Goal: Task Accomplishment & Management: Complete application form

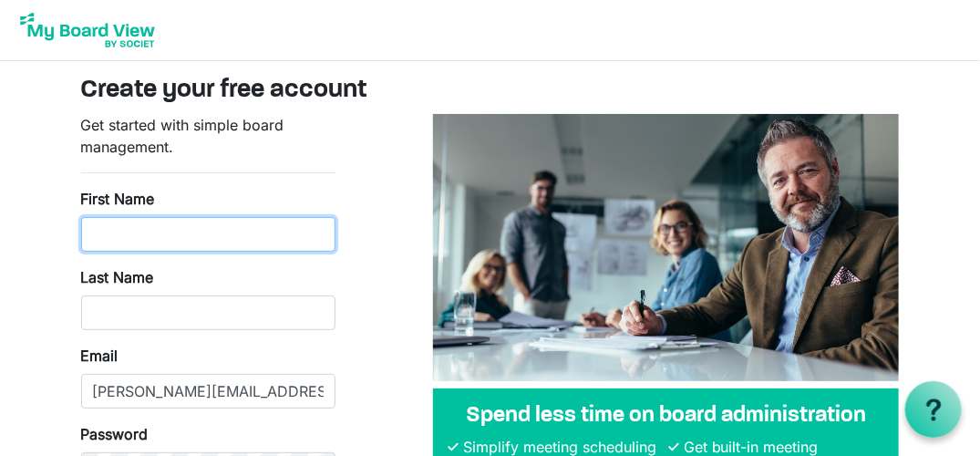
drag, startPoint x: 117, startPoint y: 231, endPoint x: 157, endPoint y: 240, distance: 40.9
click at [117, 231] on input "First Name" at bounding box center [208, 234] width 254 height 35
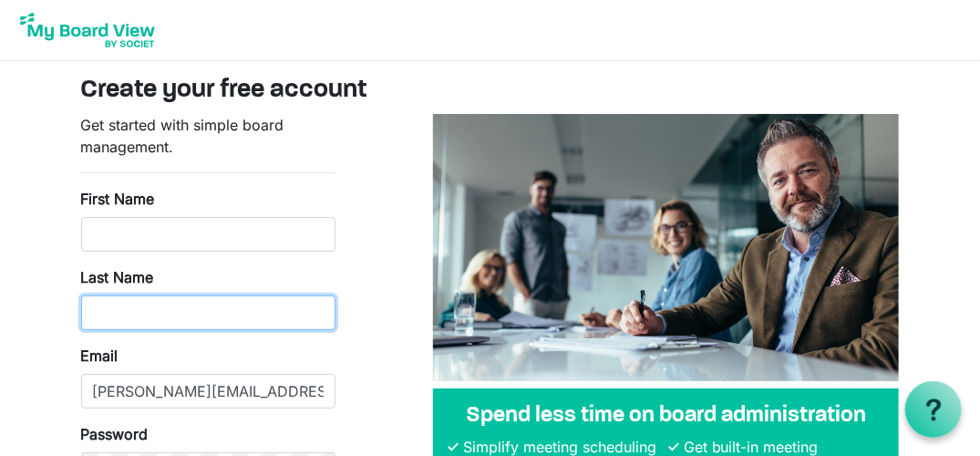
click at [282, 324] on input "Last Name" at bounding box center [208, 312] width 254 height 35
type input "Hunzelman"
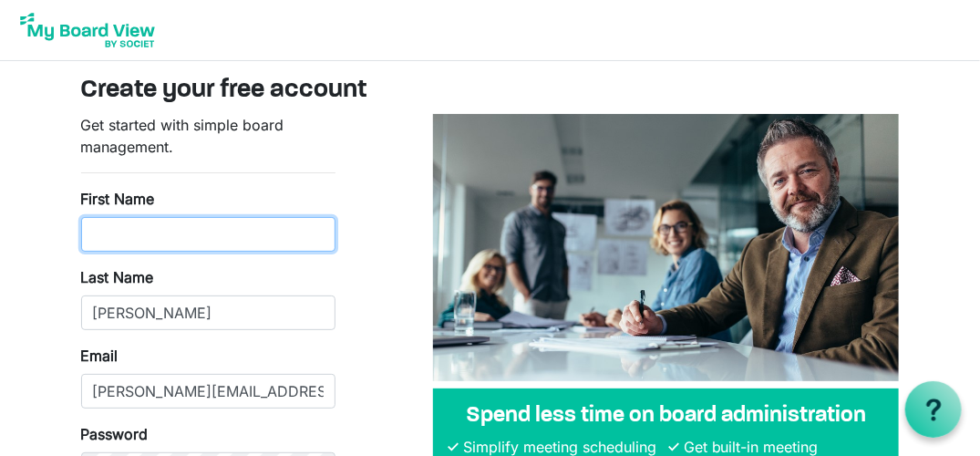
type input "[PERSON_NAME]"
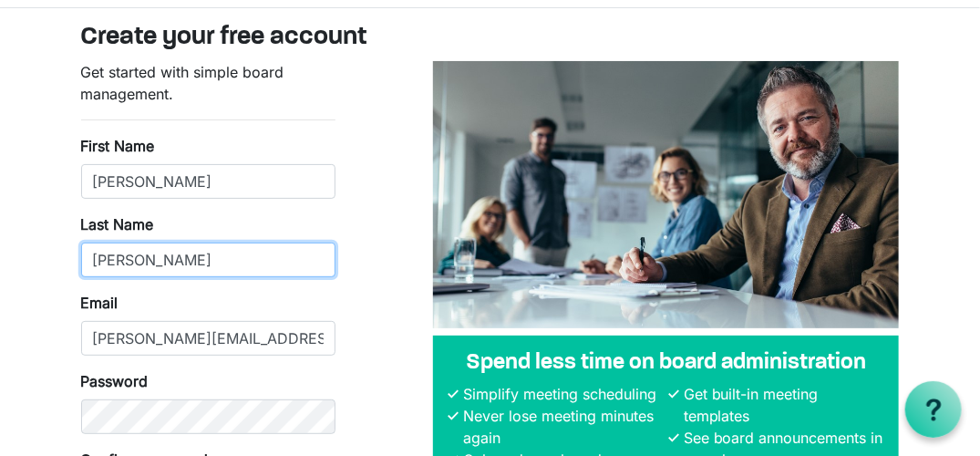
scroll to position [91, 0]
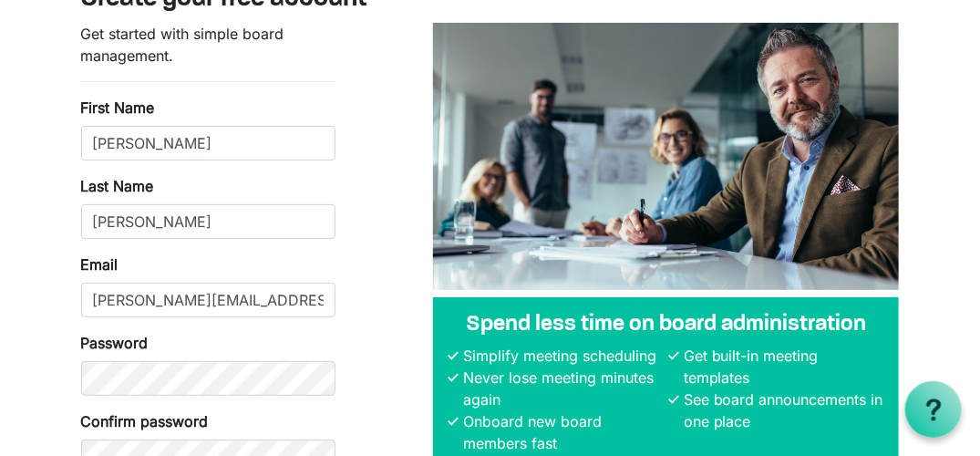
drag, startPoint x: 374, startPoint y: 335, endPoint x: 382, endPoint y: 329, distance: 10.4
click at [374, 335] on div "Get started with simple board management. First Name Darla Last Name Hunzelman …" at bounding box center [490, 280] width 846 height 515
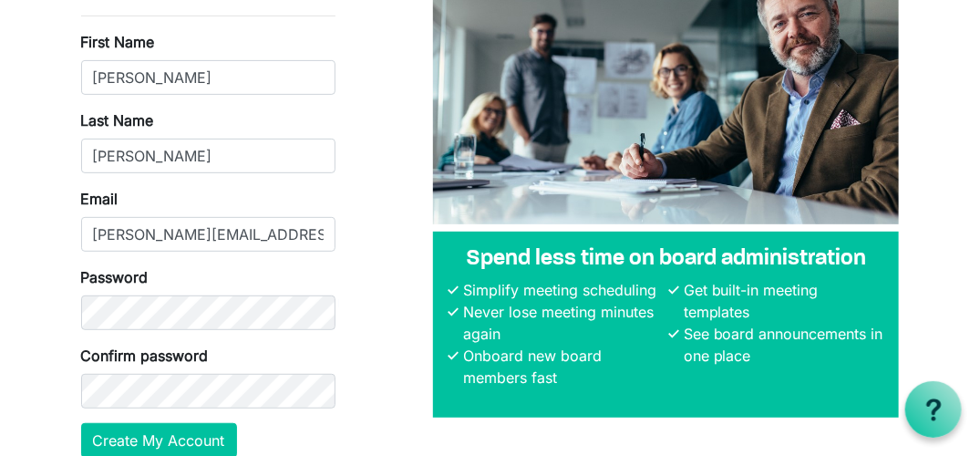
scroll to position [241, 0]
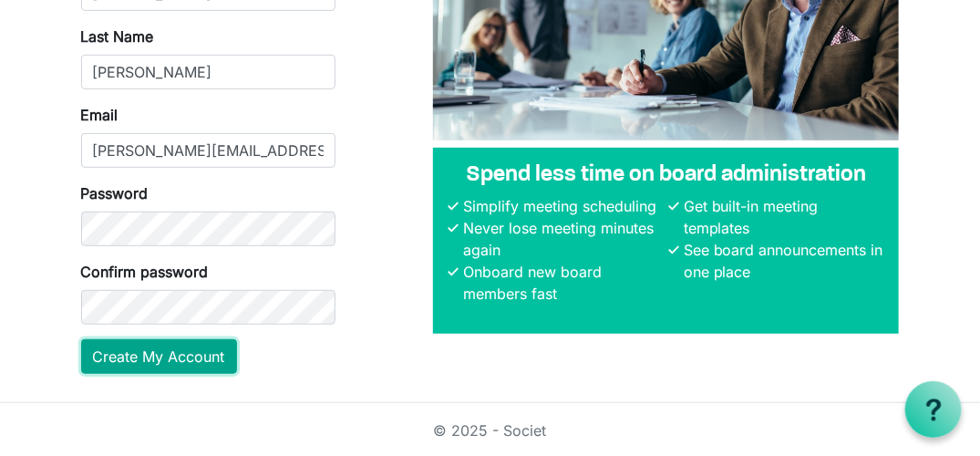
click at [161, 351] on button "Create My Account" at bounding box center [159, 356] width 156 height 35
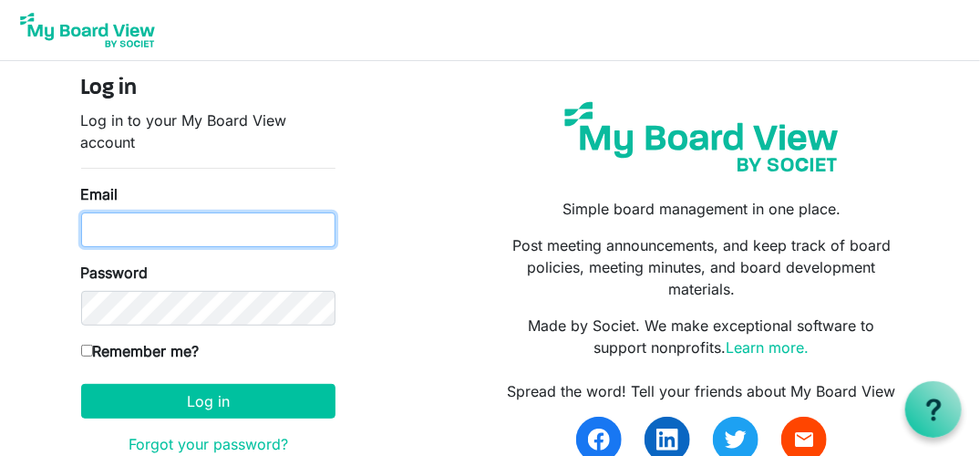
click at [102, 237] on input "Email" at bounding box center [208, 229] width 254 height 35
type input "[PERSON_NAME][EMAIL_ADDRESS][PERSON_NAME][DOMAIN_NAME]"
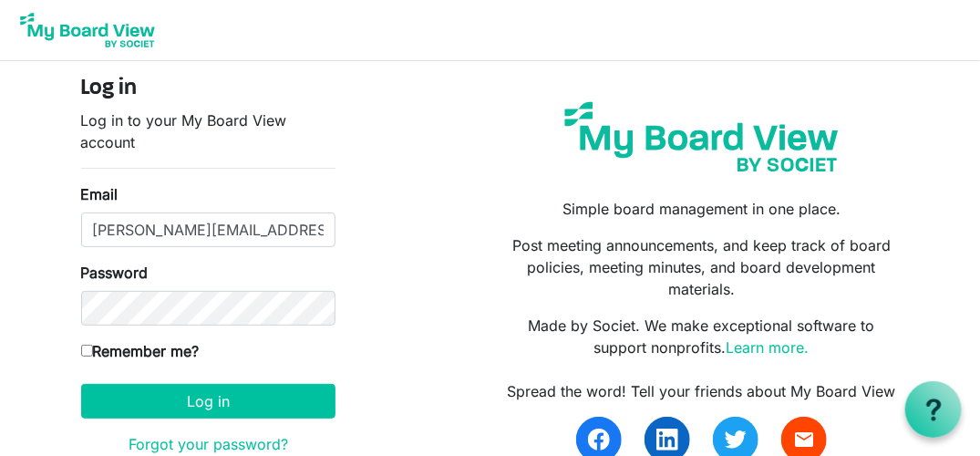
click at [87, 352] on input "Remember me?" at bounding box center [87, 350] width 12 height 12
checkbox input "true"
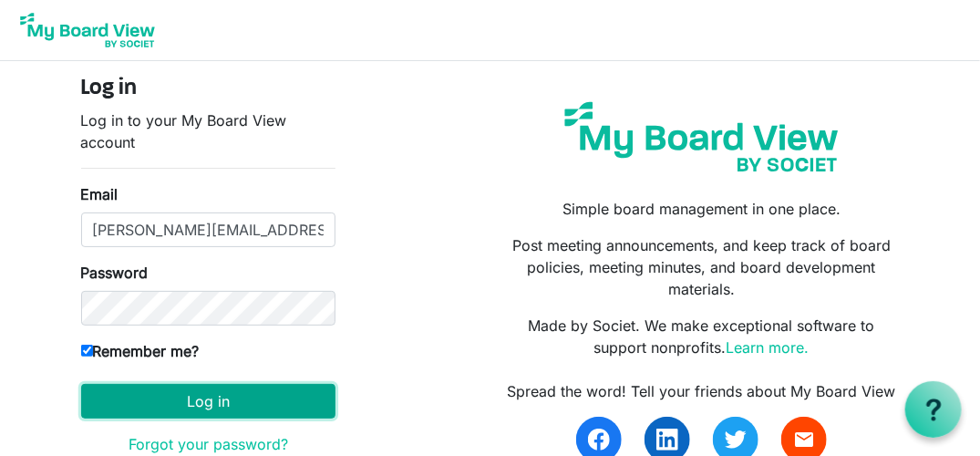
click at [205, 396] on button "Log in" at bounding box center [208, 401] width 254 height 35
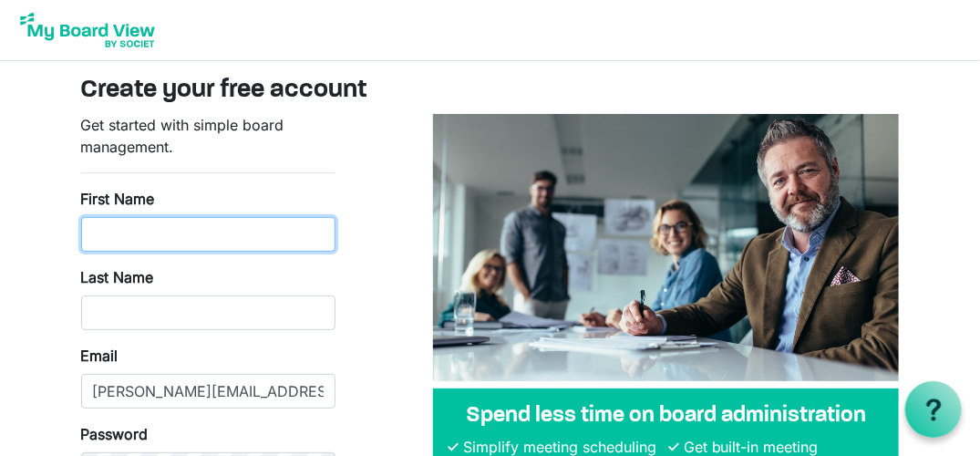
click at [120, 231] on input "First Name" at bounding box center [208, 234] width 254 height 35
type input "Darla"
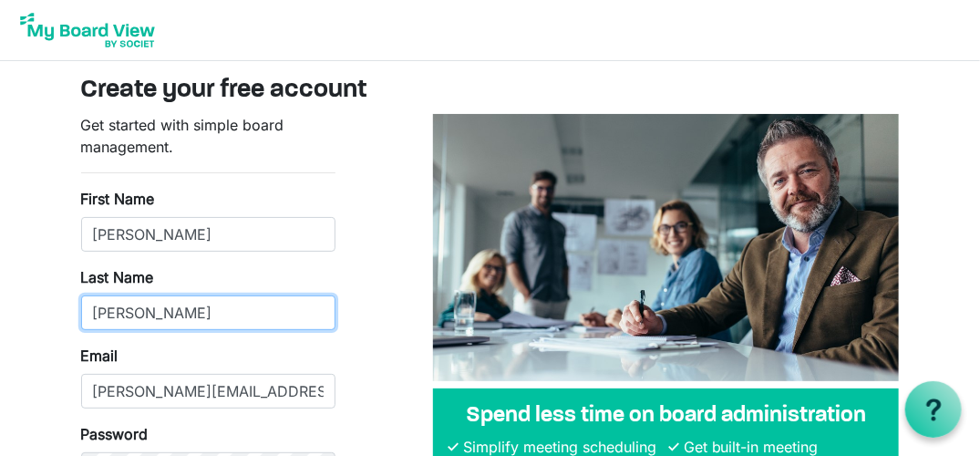
type input "Hunzelman"
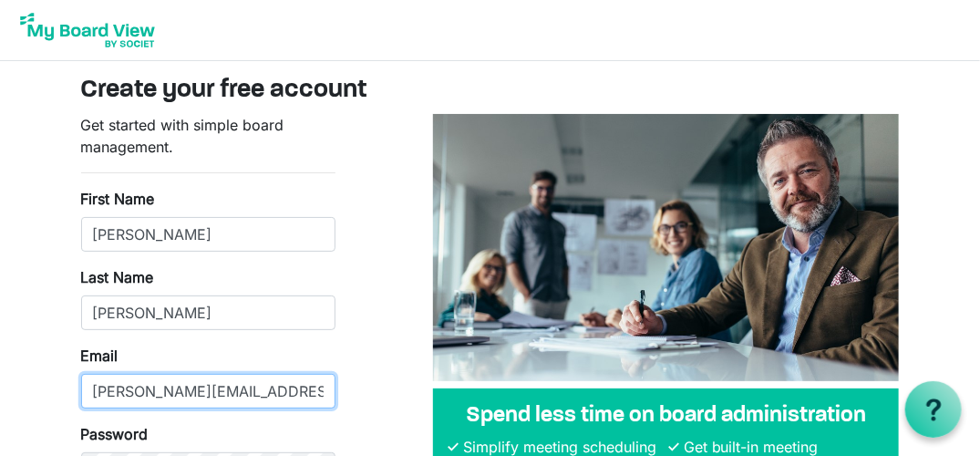
type input "[PERSON_NAME][EMAIL_ADDRESS][PERSON_NAME][DOMAIN_NAME]"
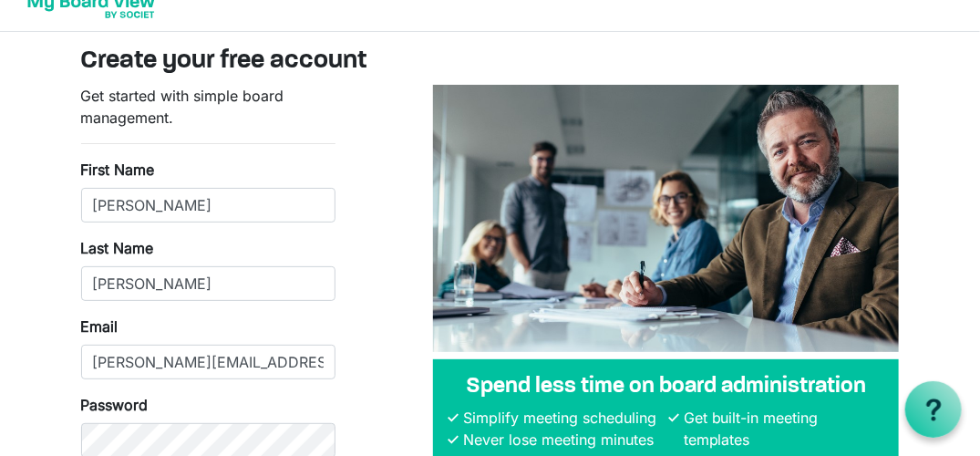
scroll to position [241, 0]
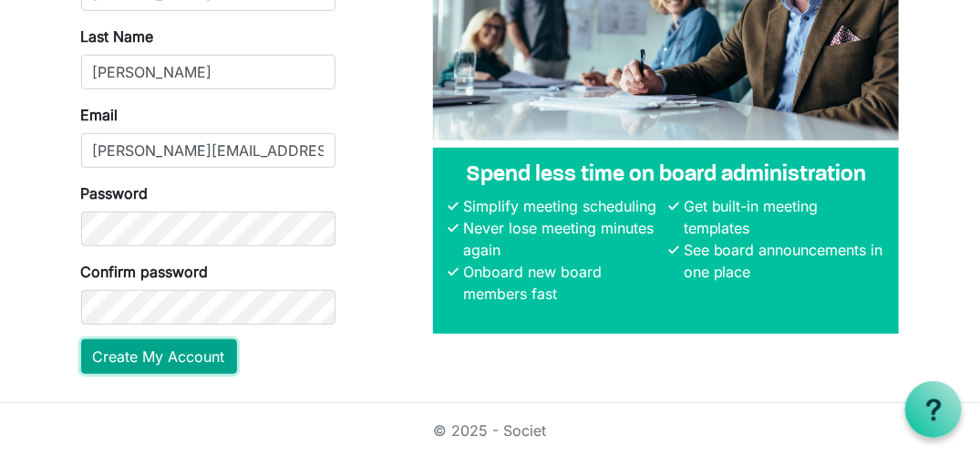
click at [143, 346] on button "Create My Account" at bounding box center [159, 356] width 156 height 35
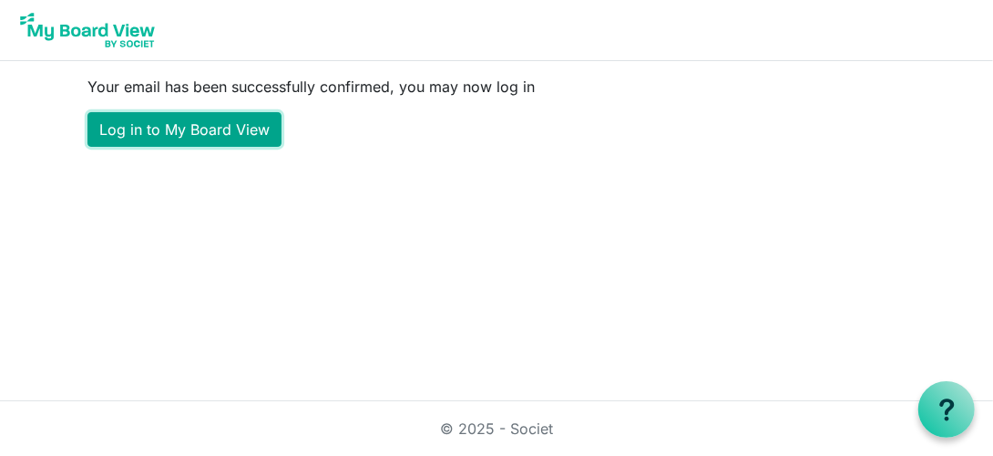
click at [193, 134] on link "Log in to My Board View" at bounding box center [184, 129] width 194 height 35
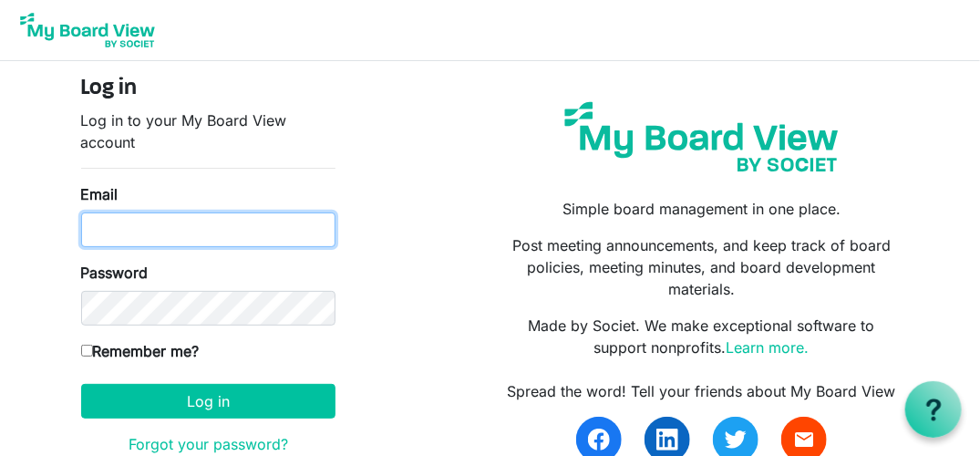
type input "[PERSON_NAME][EMAIL_ADDRESS][PERSON_NAME][DOMAIN_NAME]"
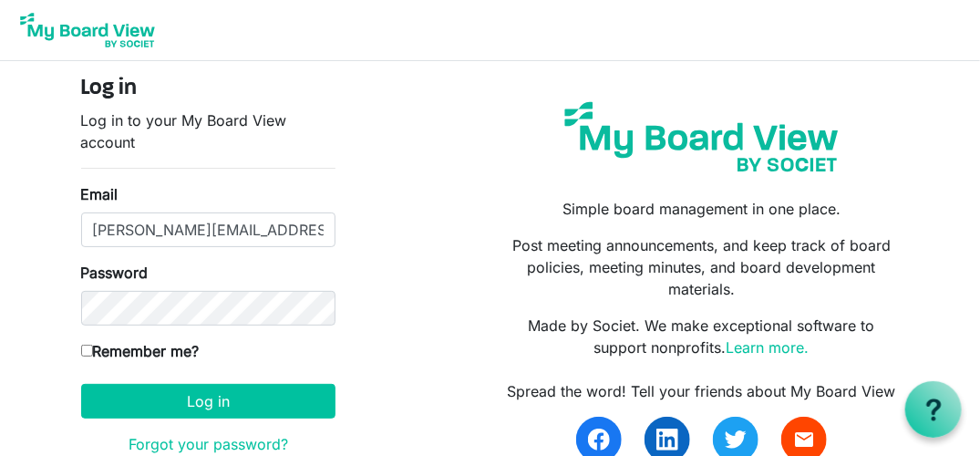
click at [86, 344] on input "Remember me?" at bounding box center [87, 350] width 12 height 12
checkbox input "true"
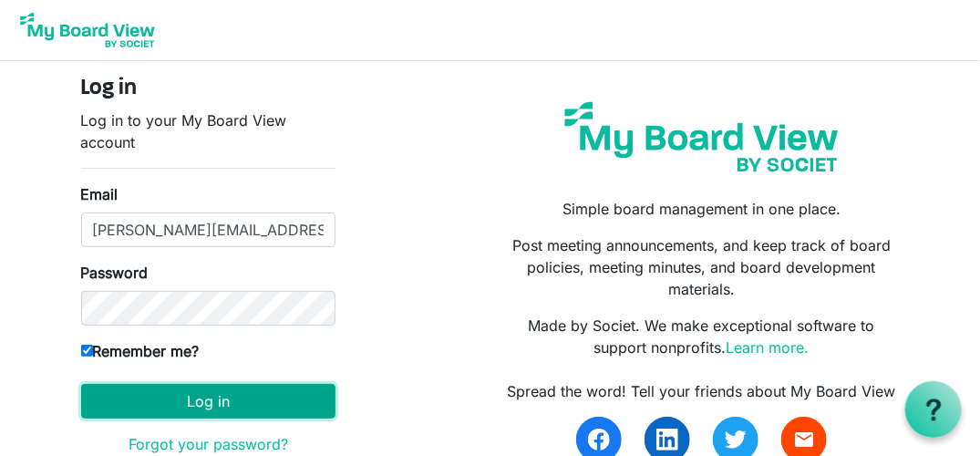
click at [202, 400] on button "Log in" at bounding box center [208, 401] width 254 height 35
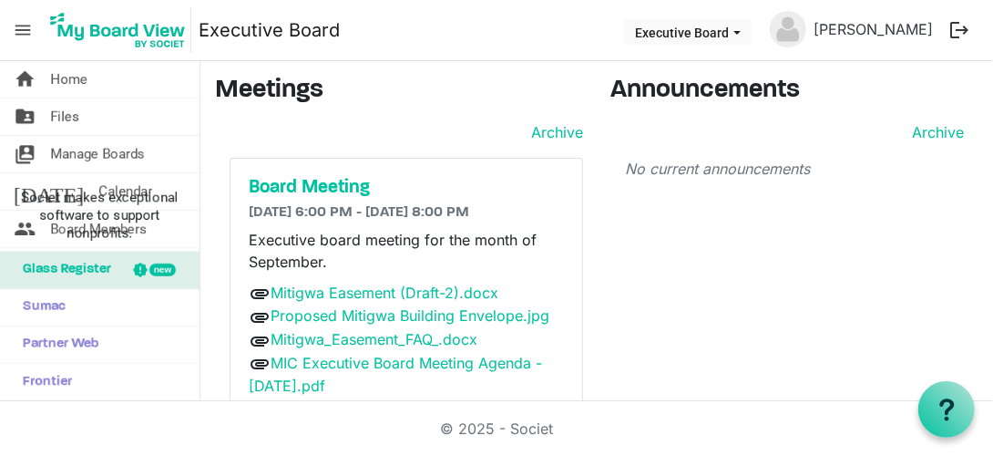
click at [409, 96] on h3 "Meetings" at bounding box center [399, 91] width 368 height 31
